Goal: Information Seeking & Learning: Learn about a topic

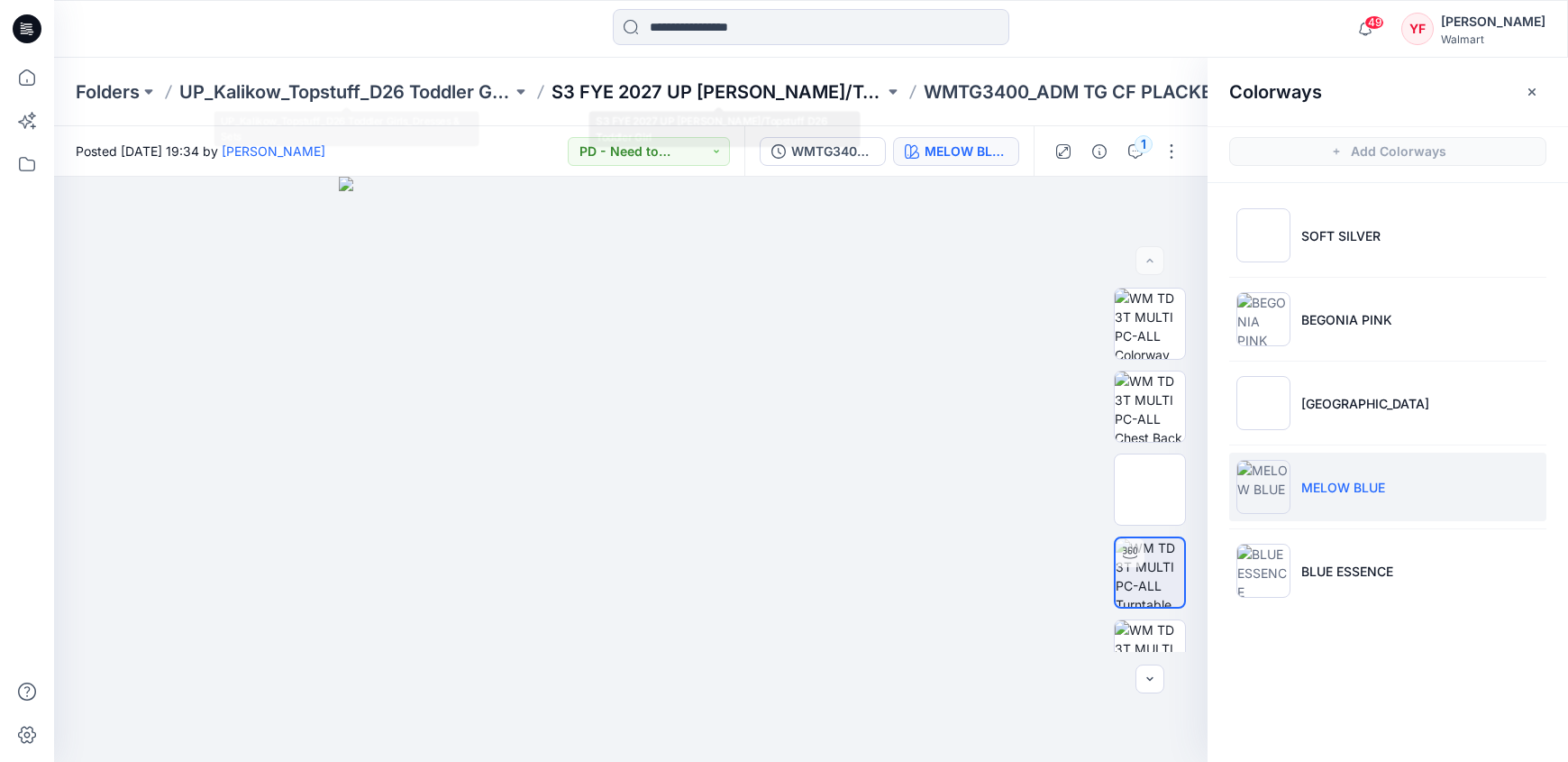
click at [655, 90] on p "S3 FYE 2027 UP [PERSON_NAME]/Topstuff D26 Toddler Girl" at bounding box center [717, 92] width 332 height 26
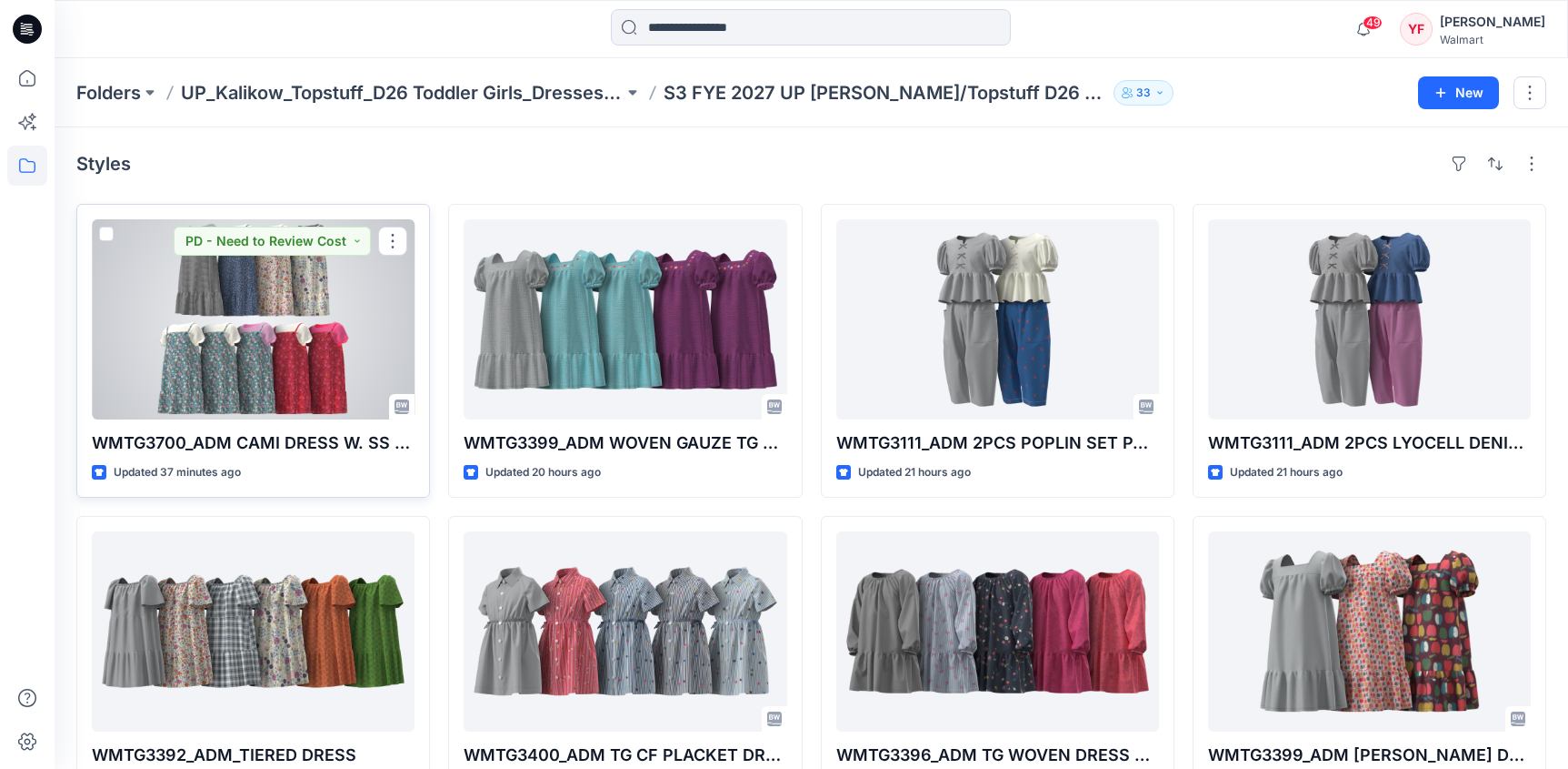
click at [328, 308] on div at bounding box center [253, 319] width 323 height 200
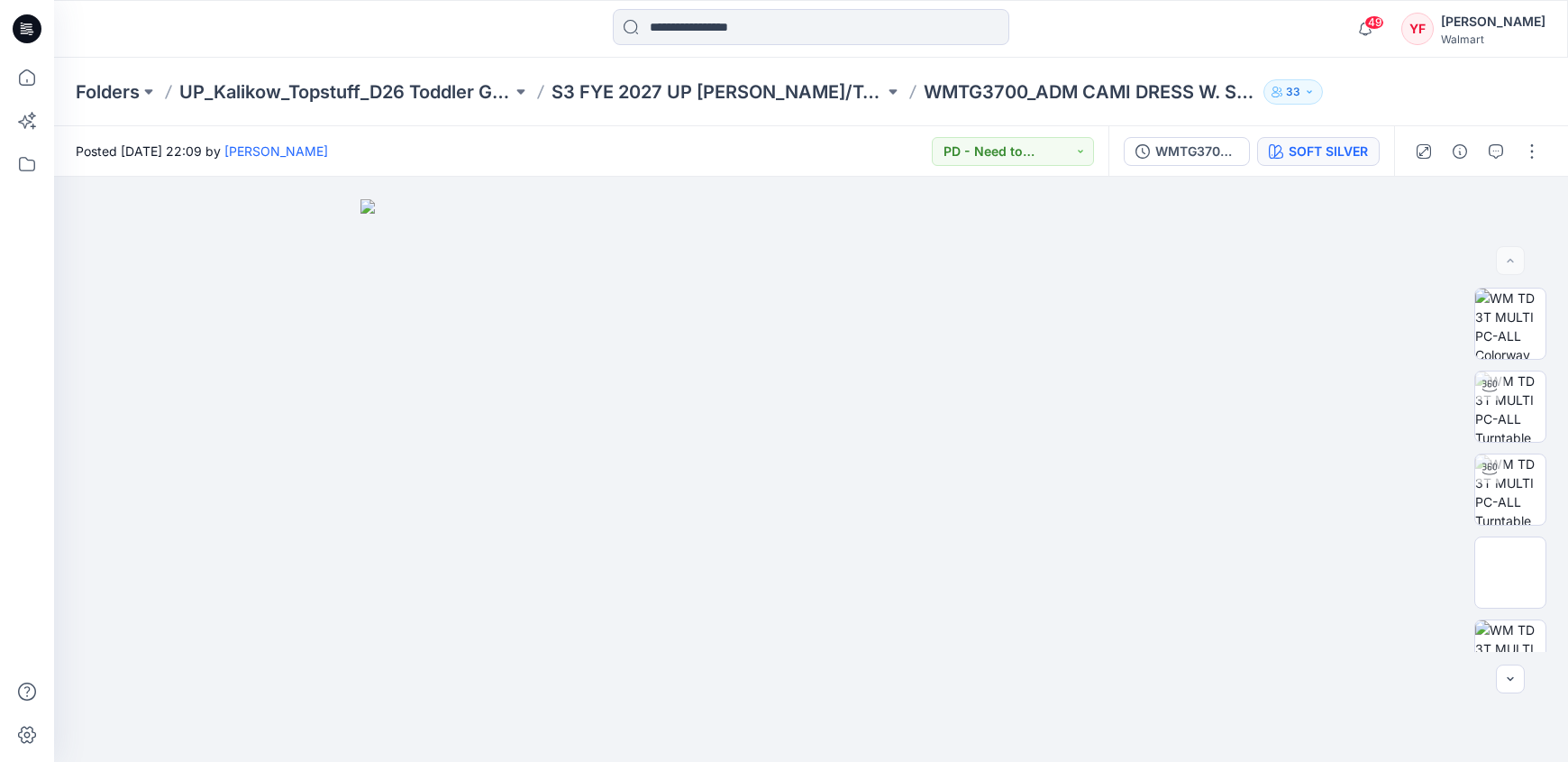
click at [1346, 162] on button "SOFT SILVER" at bounding box center [1318, 151] width 122 height 28
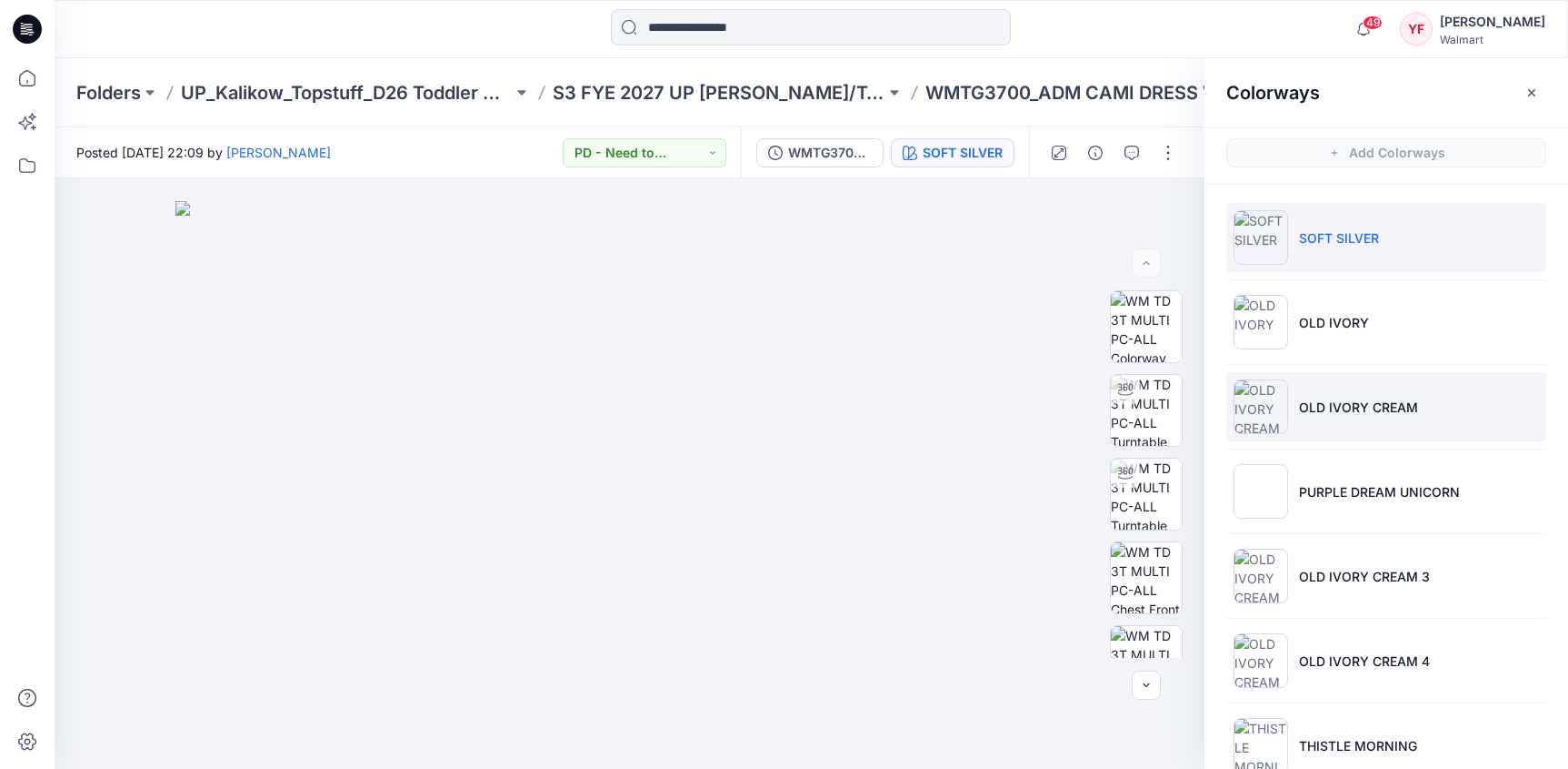
click at [1373, 392] on li "OLD IVORY CREAM" at bounding box center [1386, 406] width 320 height 69
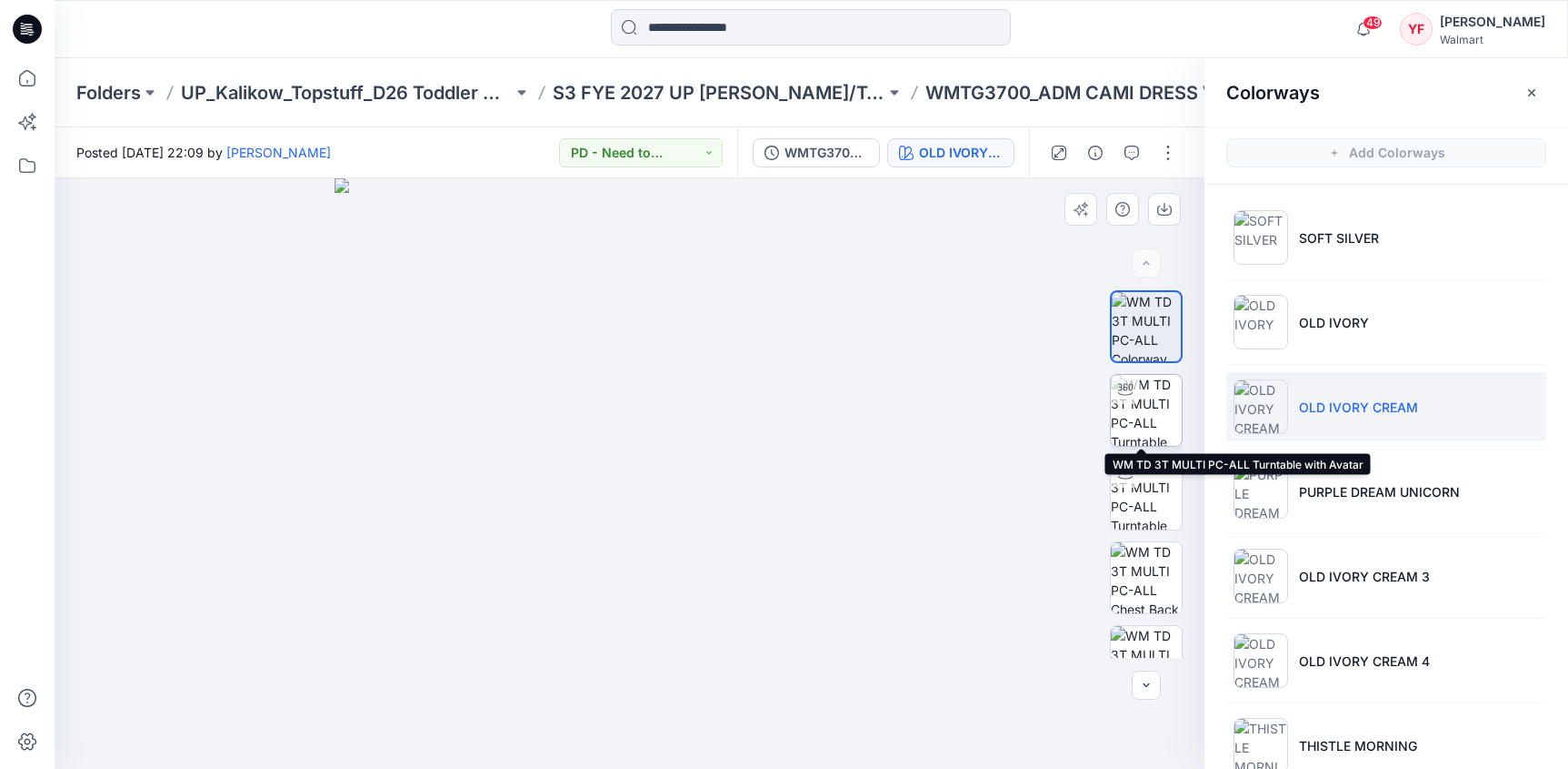
click at [1155, 406] on img at bounding box center [1147, 410] width 71 height 71
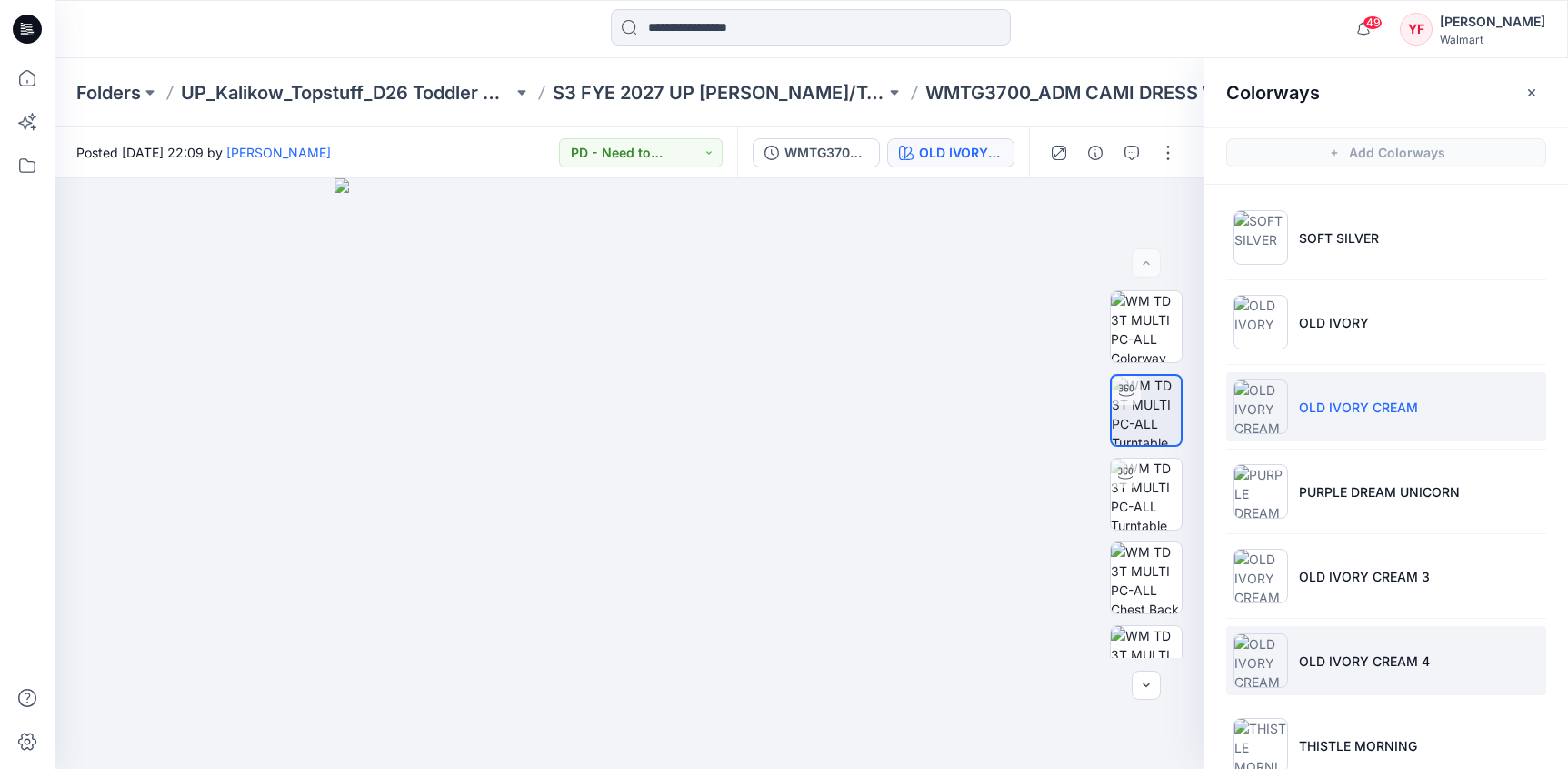
click at [1432, 651] on li "OLD IVORY CREAM 4" at bounding box center [1386, 660] width 320 height 69
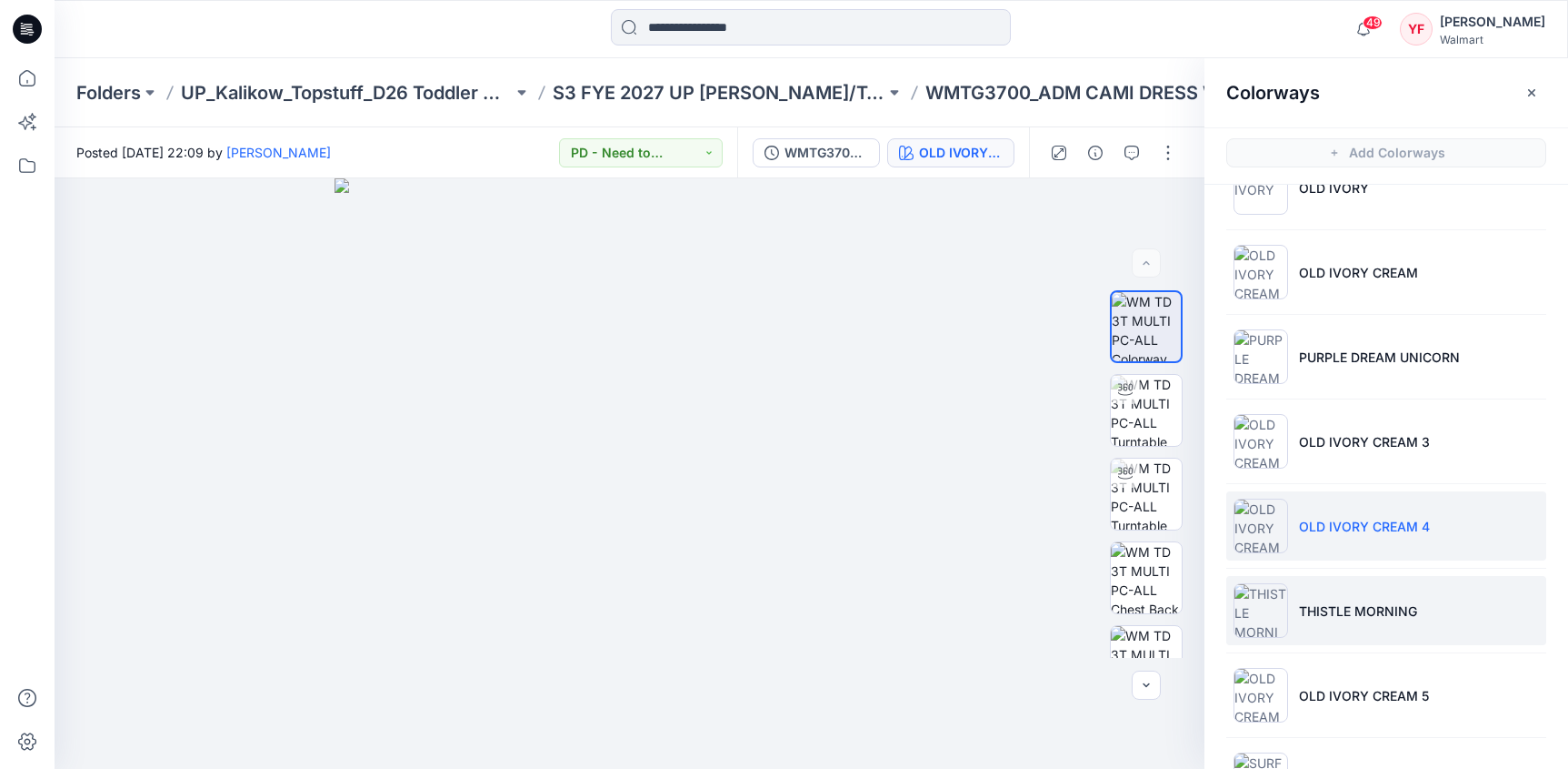
scroll to position [146, 0]
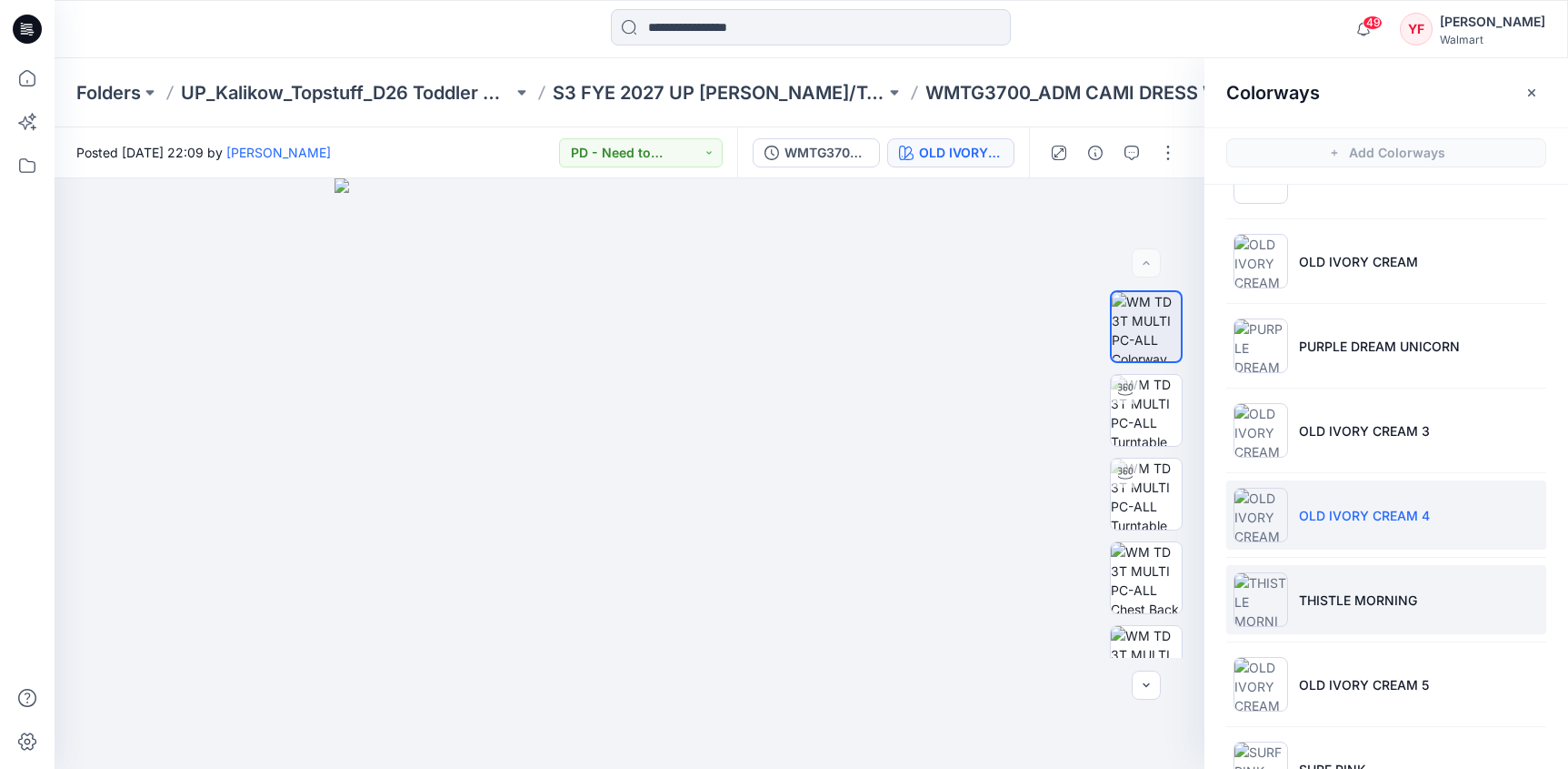
click at [1385, 585] on li "THISTLE MORNING" at bounding box center [1386, 599] width 320 height 69
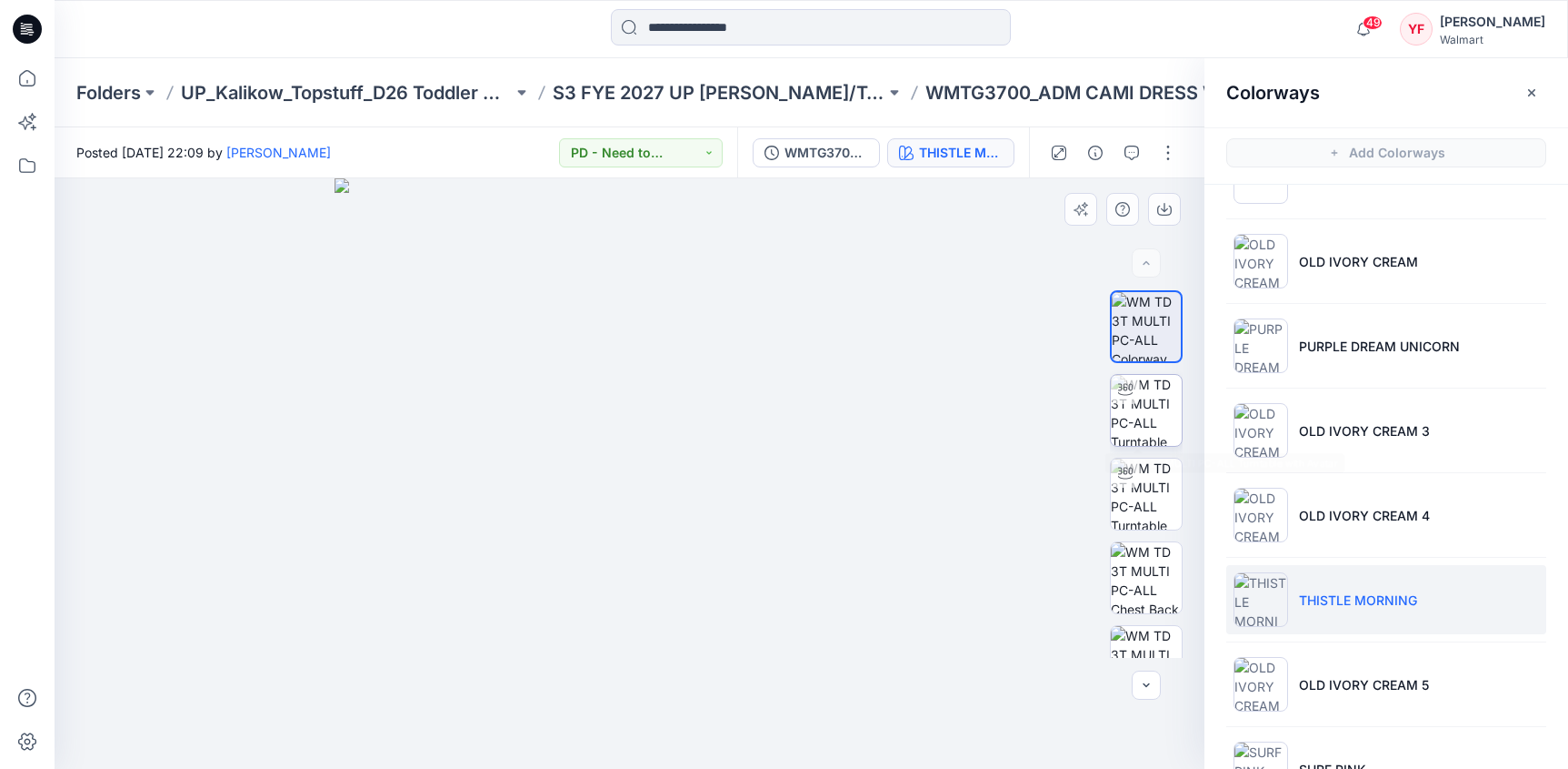
click at [1136, 421] on img at bounding box center [1147, 410] width 71 height 71
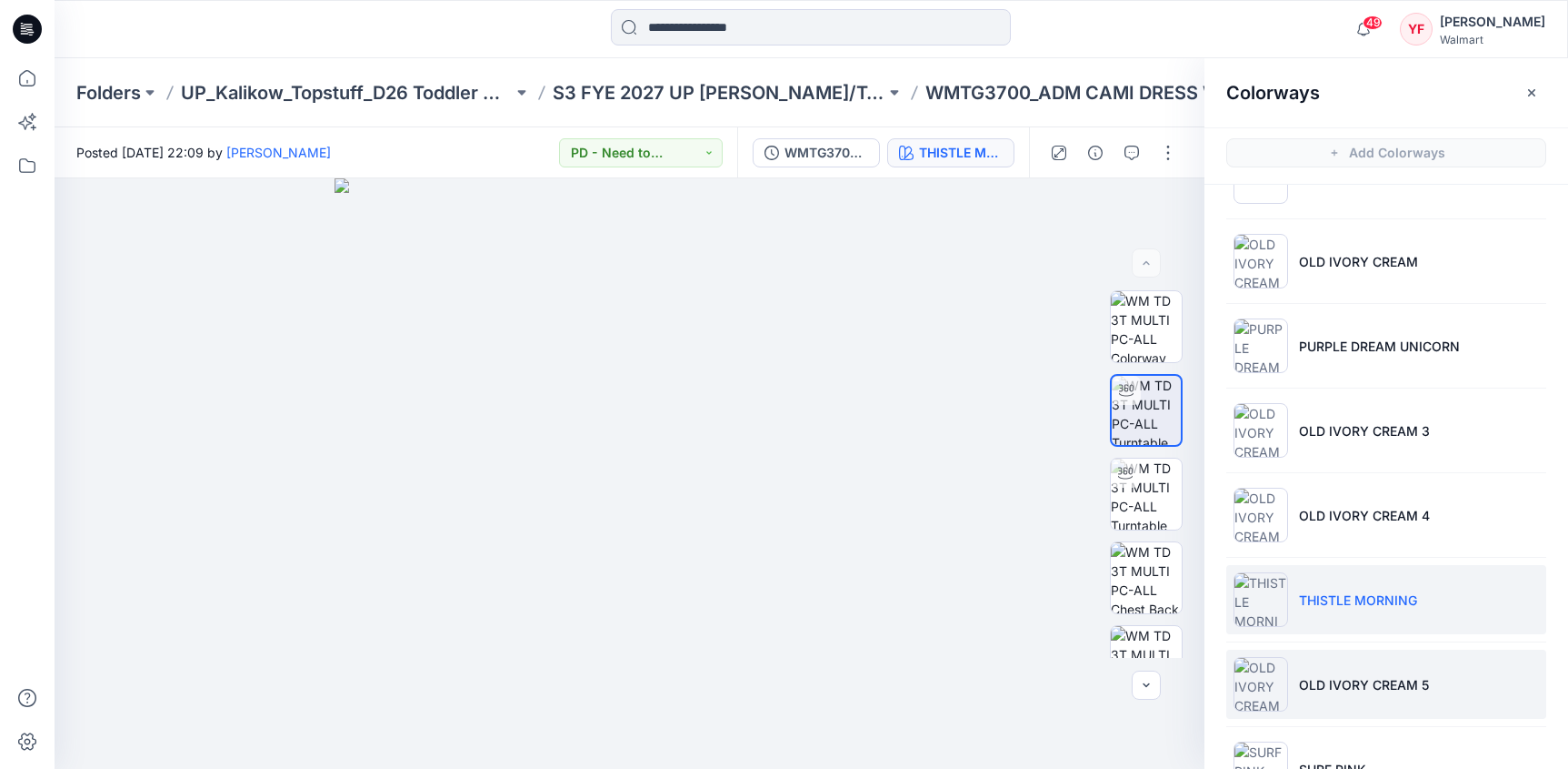
click at [1359, 664] on li "OLD IVORY CREAM 5" at bounding box center [1386, 684] width 320 height 69
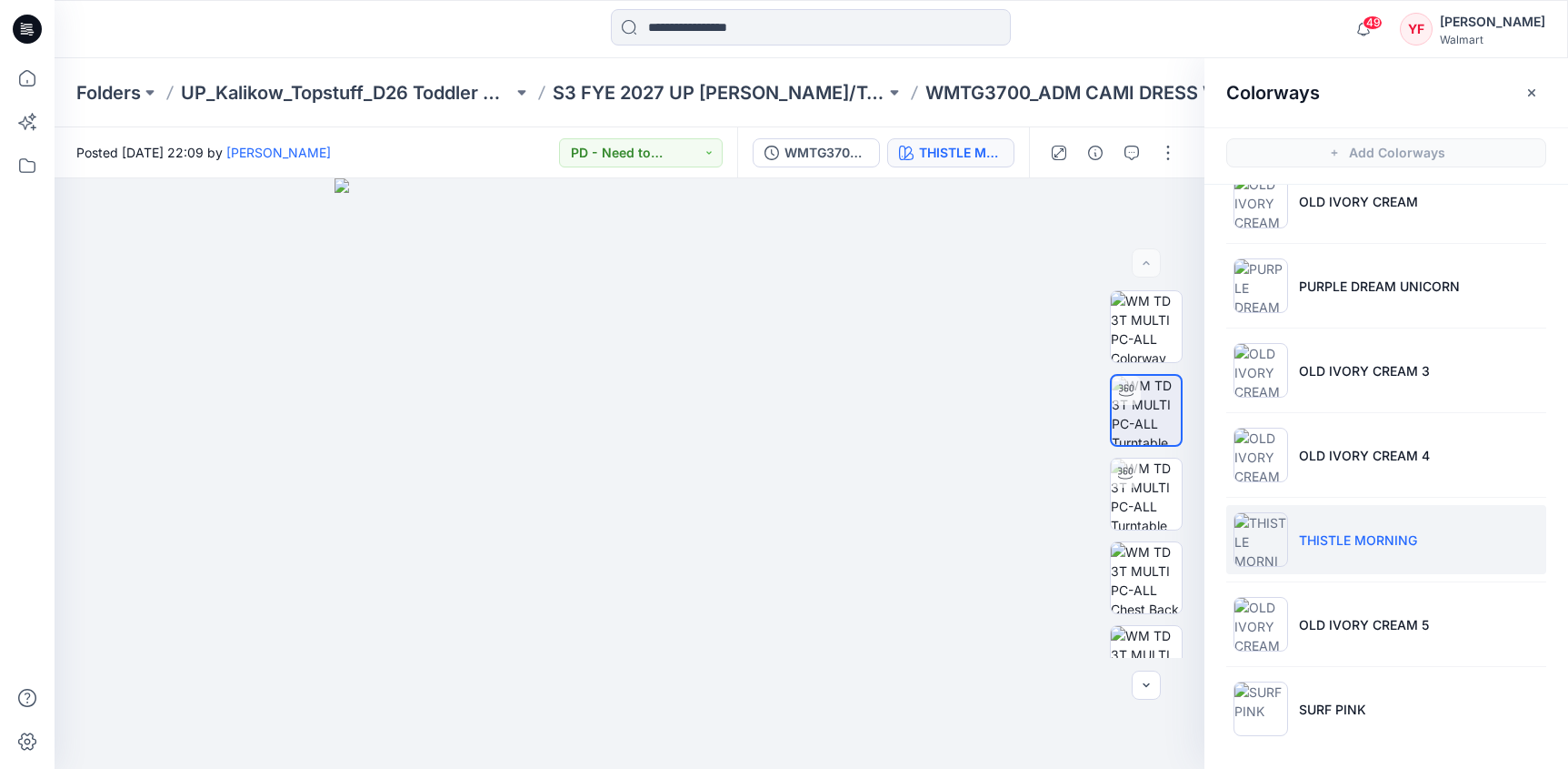
scroll to position [208, 0]
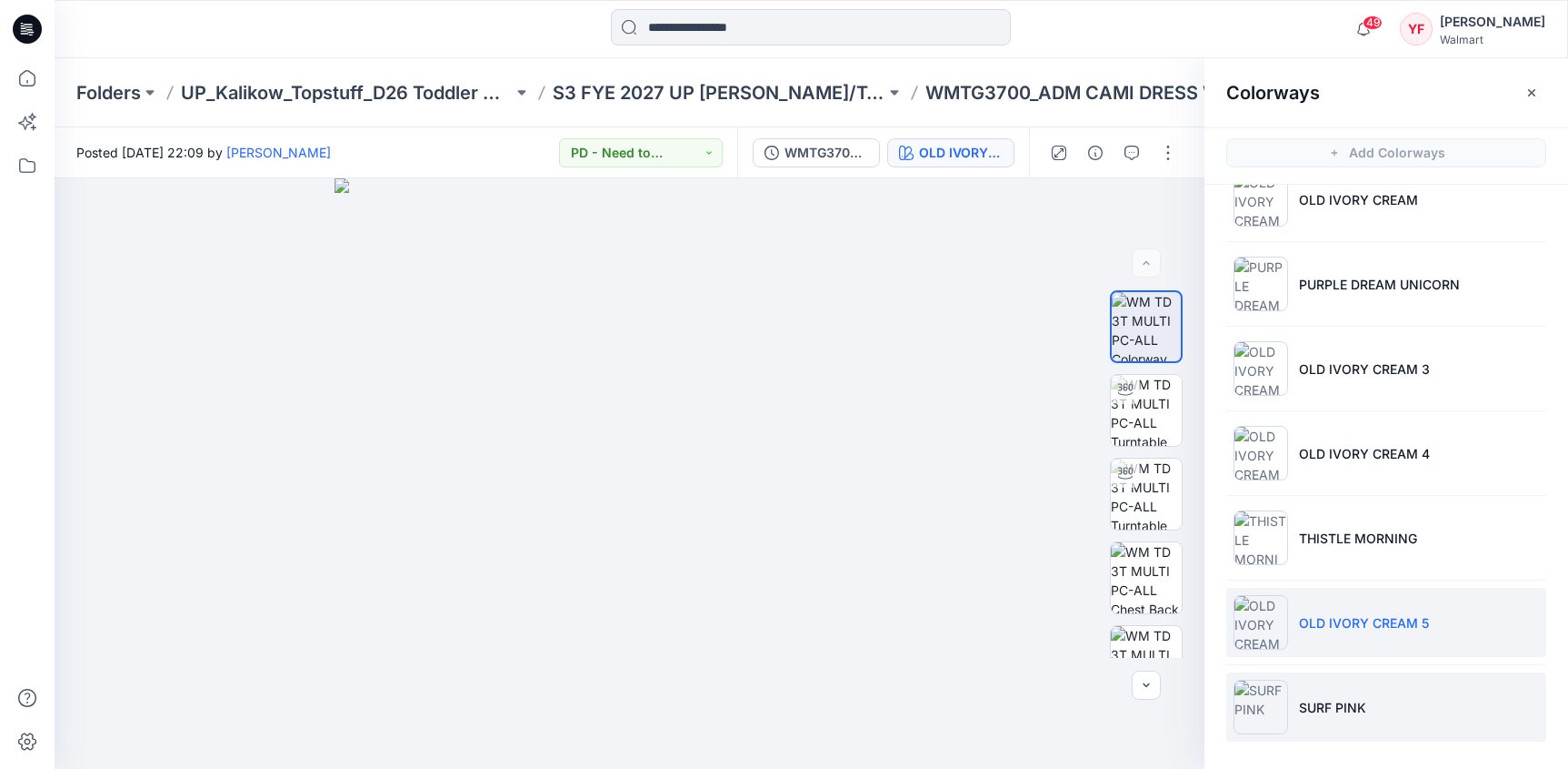
click at [1384, 687] on li "SURF PINK" at bounding box center [1386, 707] width 320 height 69
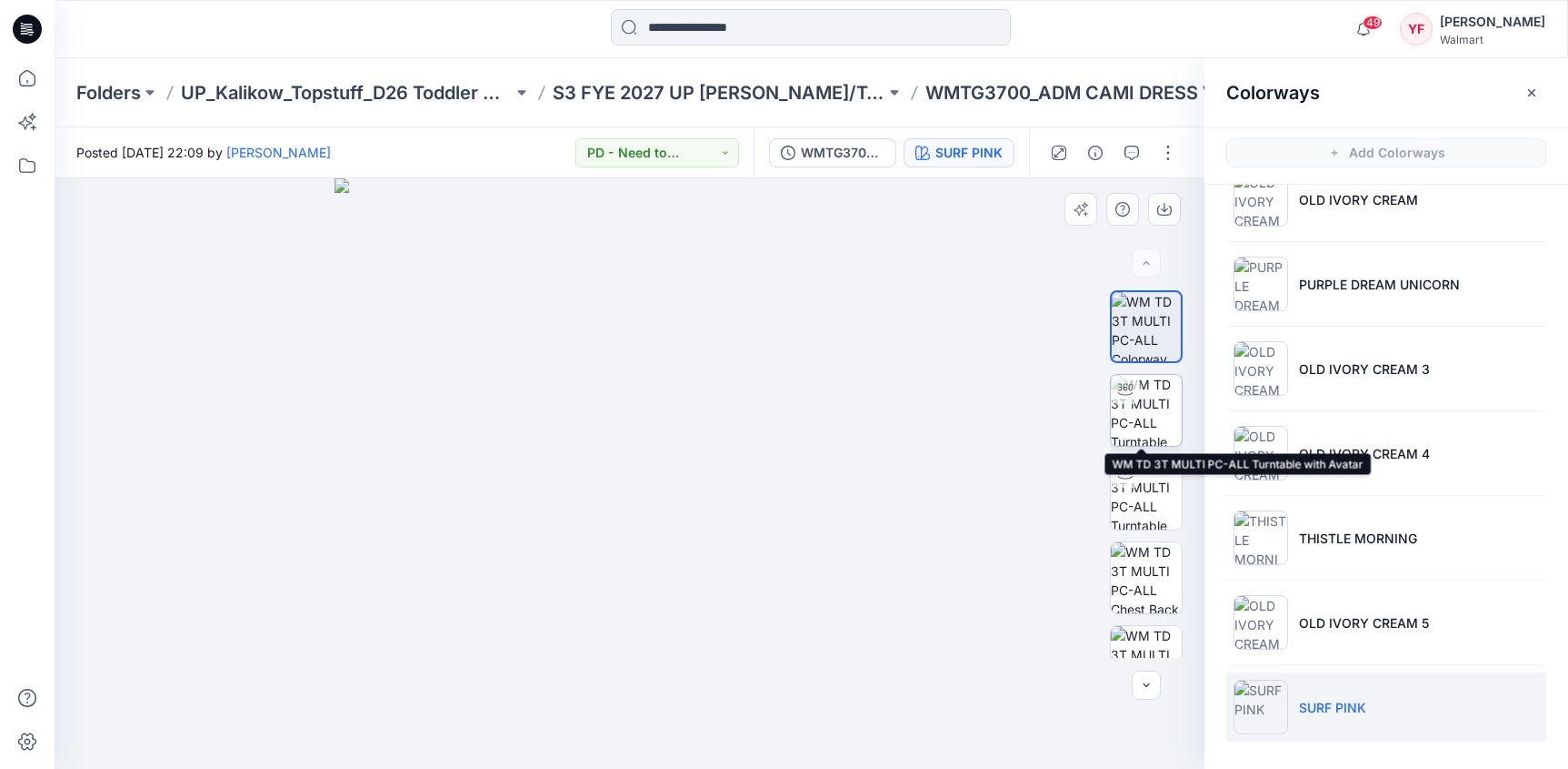
click at [1145, 423] on img at bounding box center [1147, 410] width 71 height 71
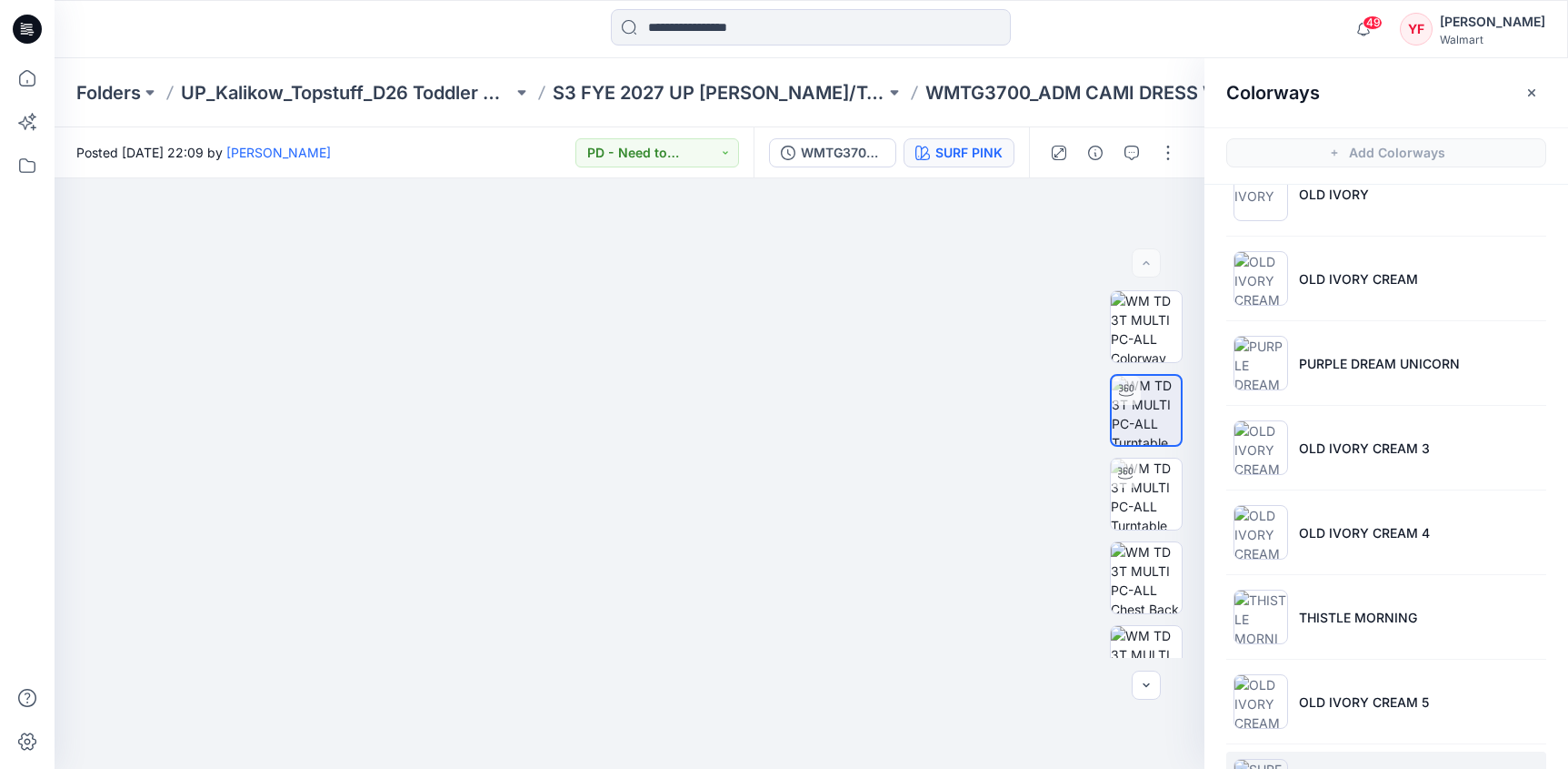
scroll to position [0, 0]
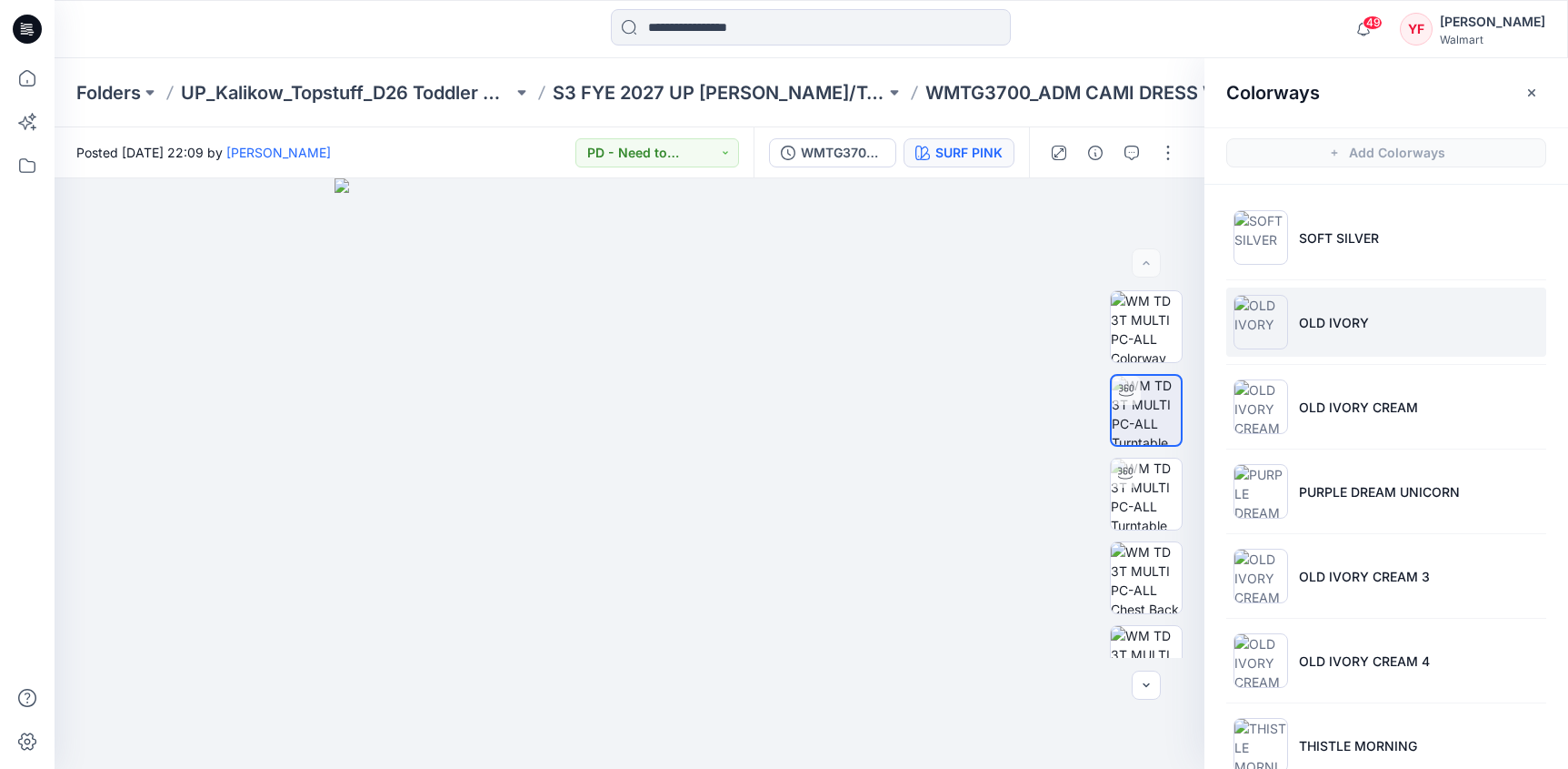
click at [1344, 323] on p "OLD IVORY" at bounding box center [1333, 323] width 70 height 19
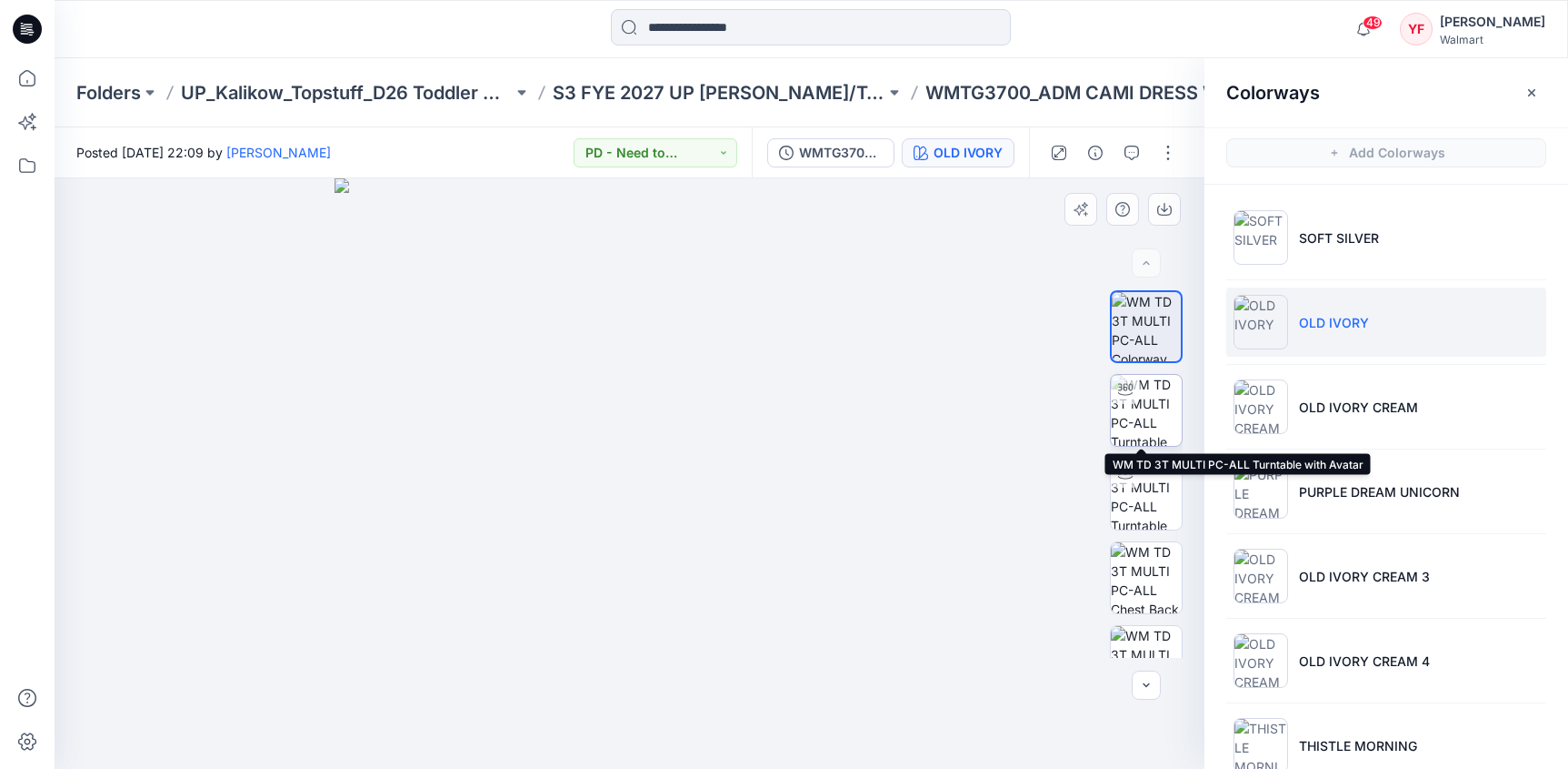
click at [1137, 409] on img at bounding box center [1147, 410] width 71 height 71
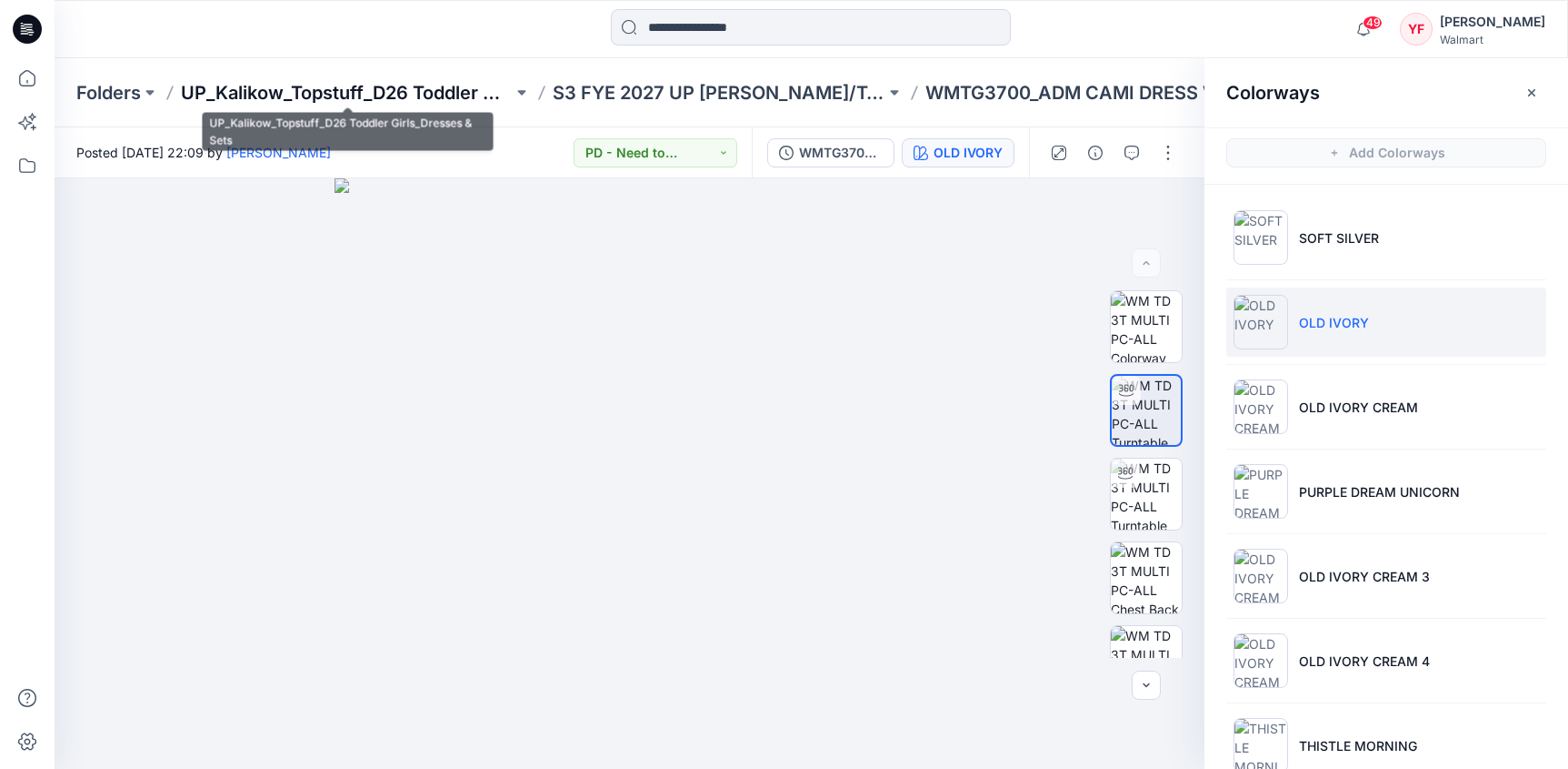
click at [472, 86] on p "UP_Kalikow_Topstuff_D26 Toddler Girls_Dresses & Sets" at bounding box center [347, 93] width 332 height 26
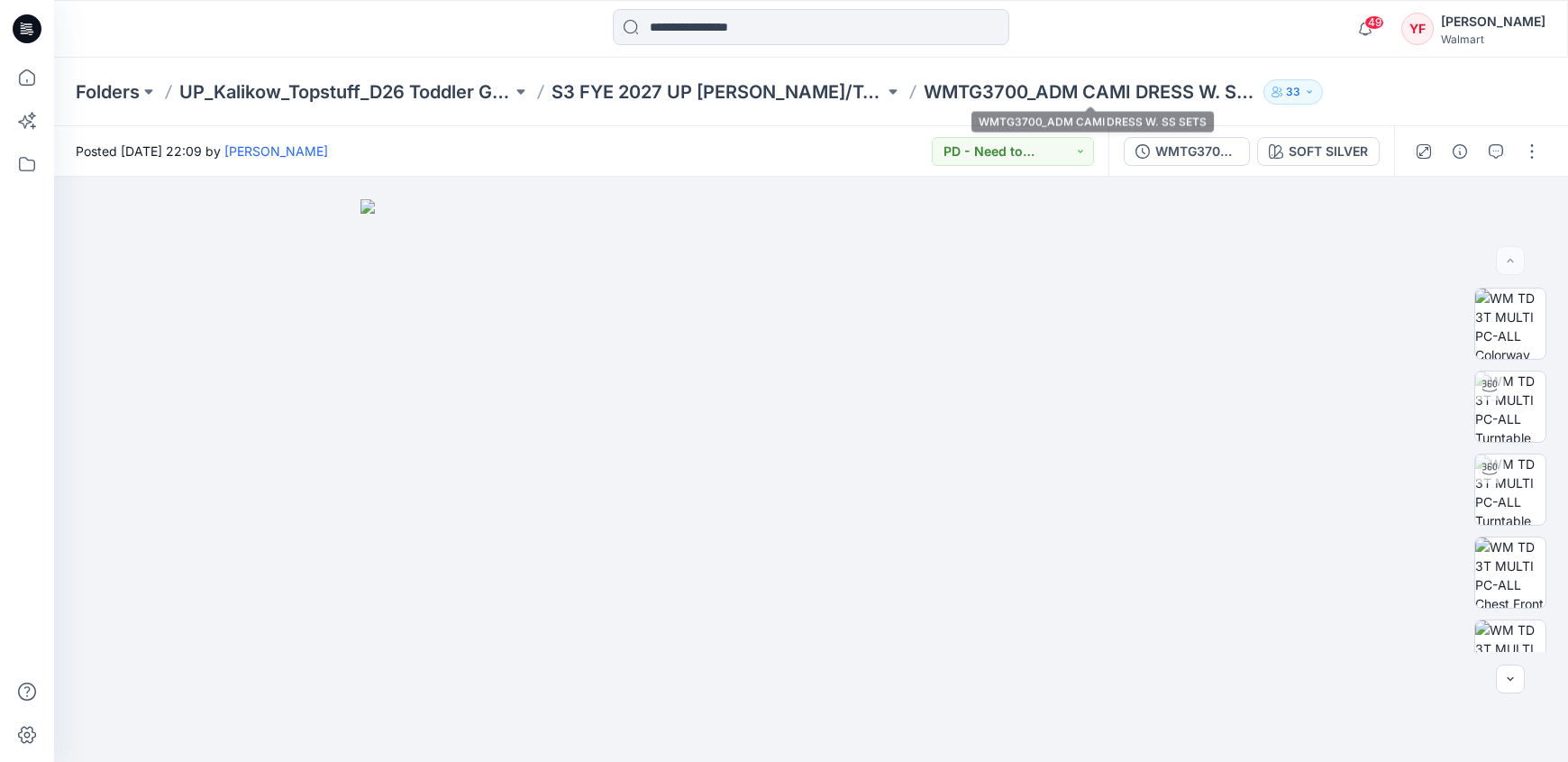
click at [1002, 90] on p "WMTG3700_ADM CAMI DRESS W. SS SETS" at bounding box center [1090, 92] width 332 height 26
click at [822, 78] on div "Folders UP_Kalikow_Topstuff_D26 Toddler Girls_Dresses & Sets S3 FYE 2027 UP [PE…" at bounding box center [811, 92] width 1514 height 68
click at [820, 85] on p "S3 FYE 2027 UP [PERSON_NAME]/Topstuff D26 Toddler Girl" at bounding box center [717, 92] width 332 height 26
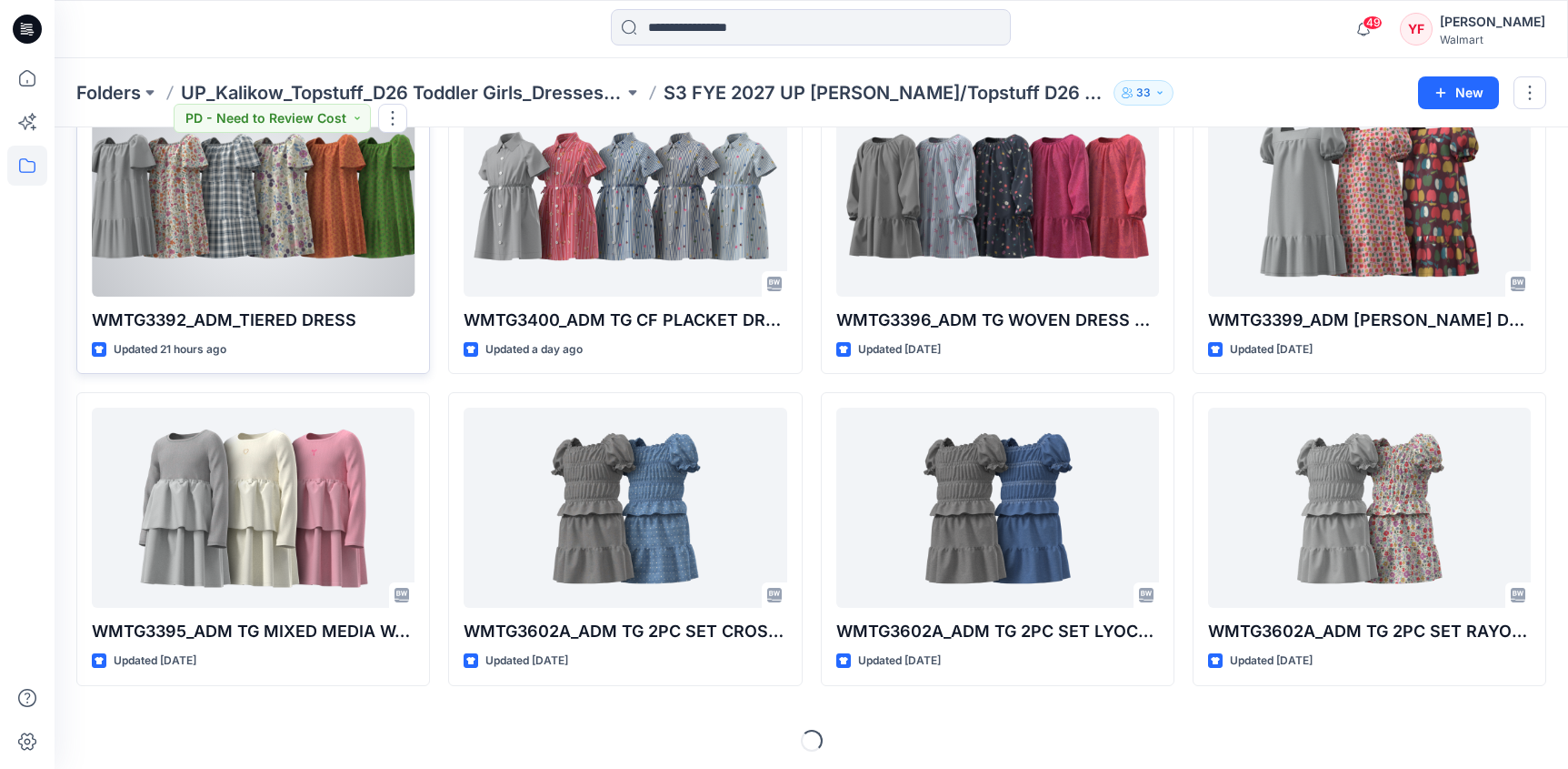
scroll to position [438, 0]
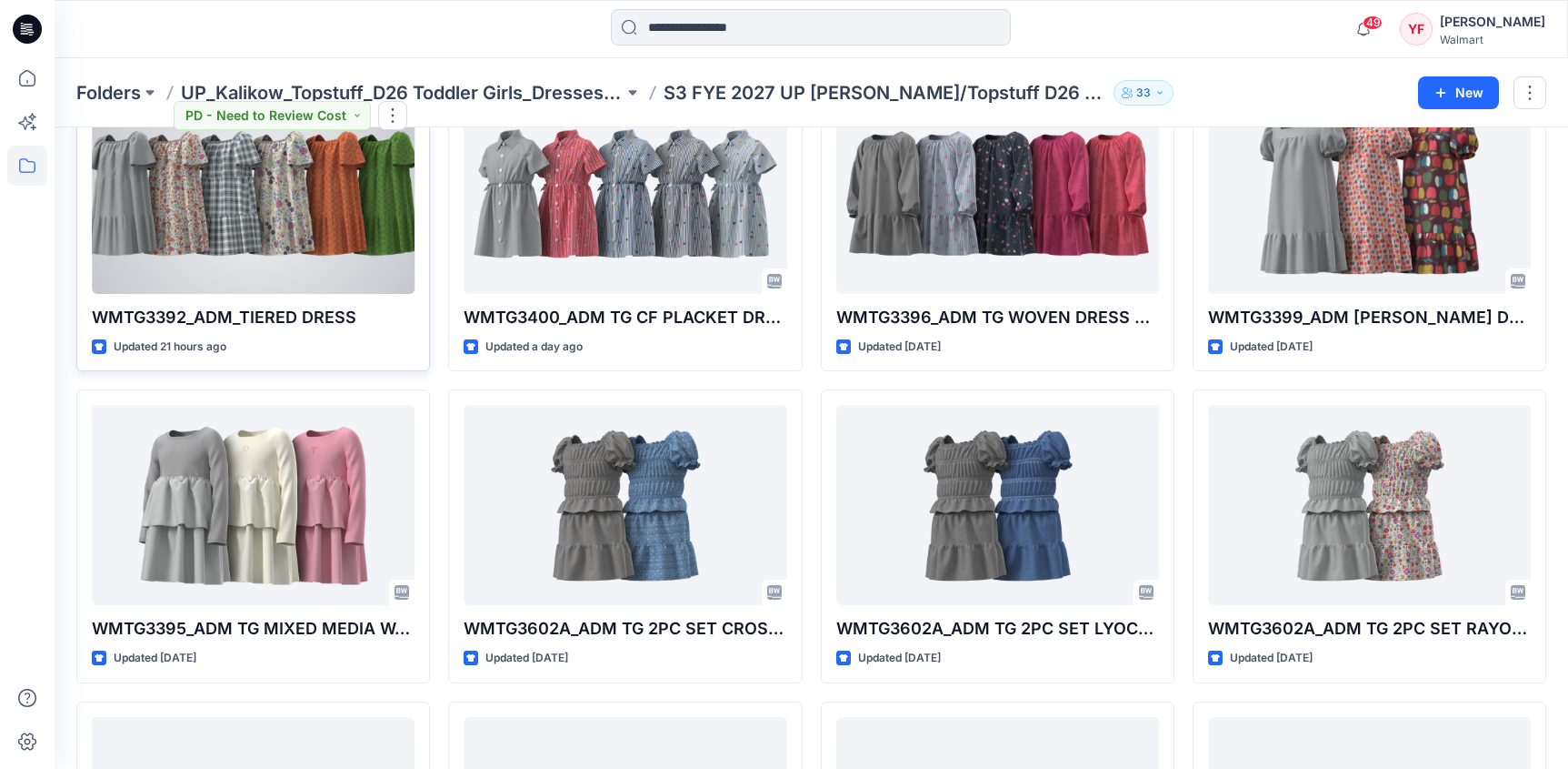
click at [316, 242] on div at bounding box center [253, 193] width 323 height 200
